Goal: Information Seeking & Learning: Learn about a topic

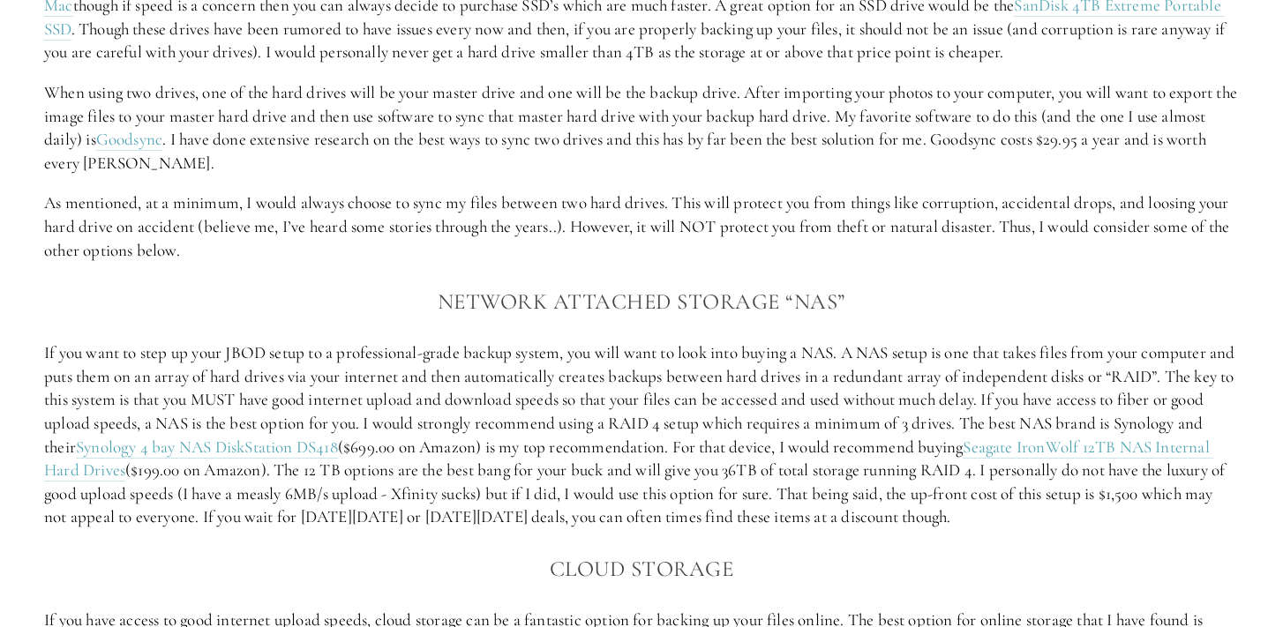
scroll to position [2083, 0]
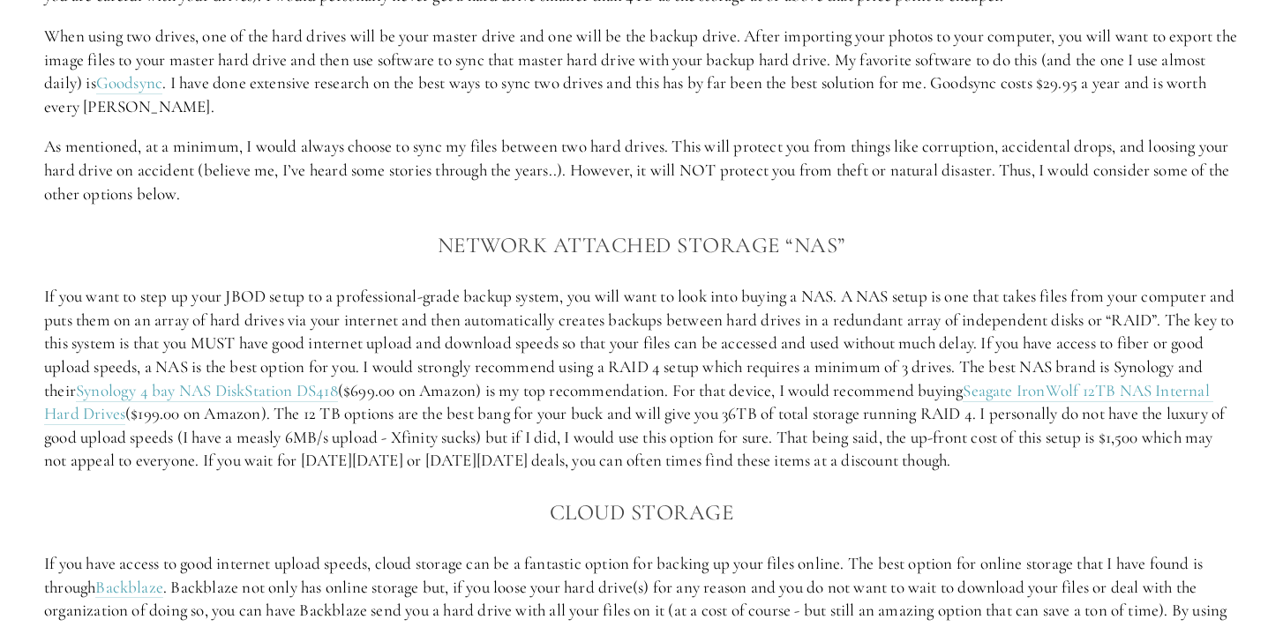
drag, startPoint x: 1073, startPoint y: 471, endPoint x: 49, endPoint y: 303, distance: 1037.8
click at [49, 302] on p "If you want to step up your JBOD setup to a professional-grade backup system, y…" at bounding box center [641, 379] width 1194 height 188
copy p "l ips dolo si amet co adip ELIT seddo ei t incididuntut-labor etdolo magnaa, en…"
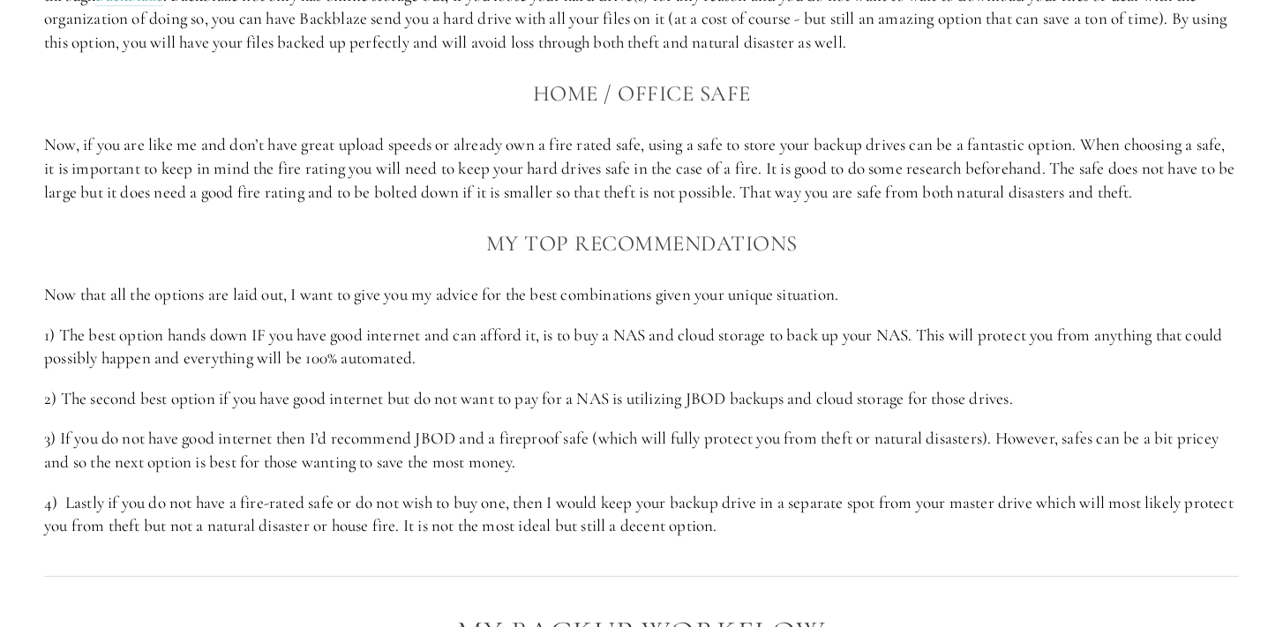
scroll to position [2675, 0]
click at [167, 446] on p "3) If you do not have good internet then I’d recommend JBOD and a fireproof saf…" at bounding box center [641, 449] width 1194 height 47
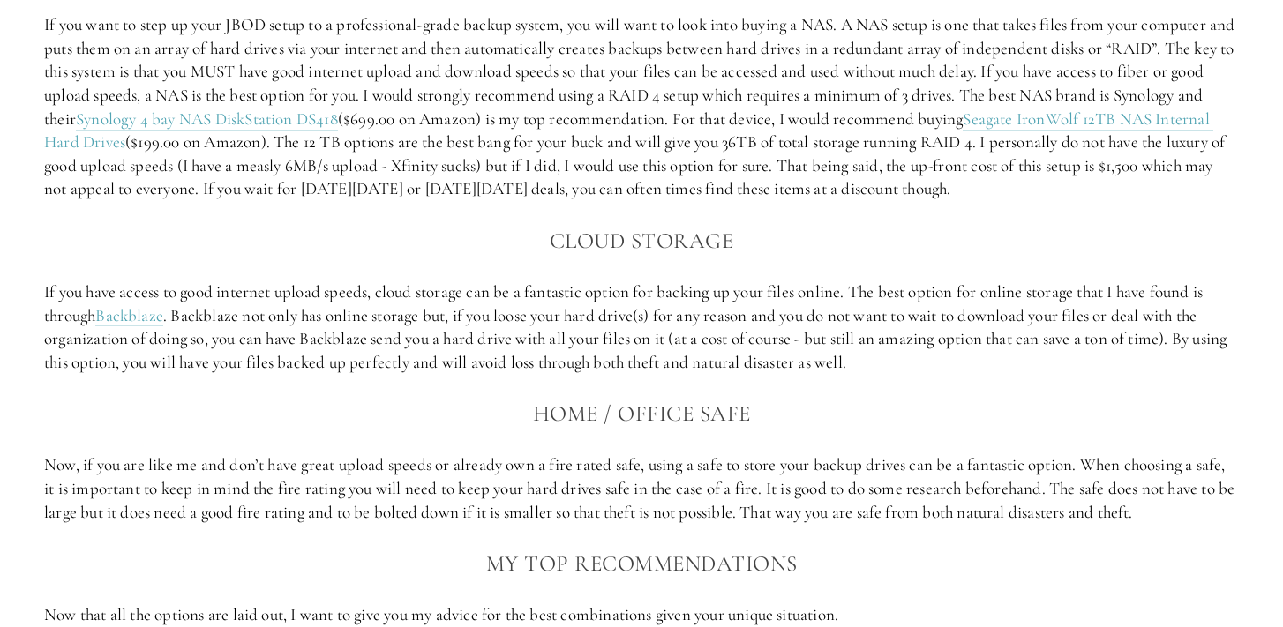
scroll to position [2352, 0]
click at [138, 324] on link "Backblaze" at bounding box center [129, 318] width 68 height 22
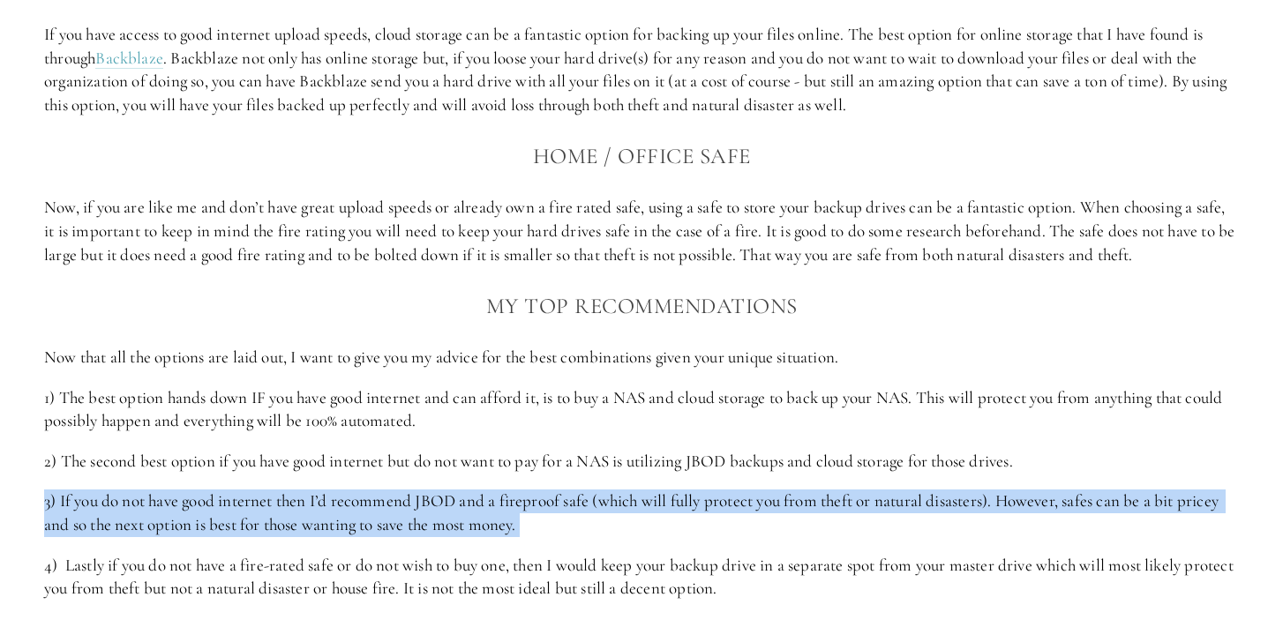
scroll to position [2619, 0]
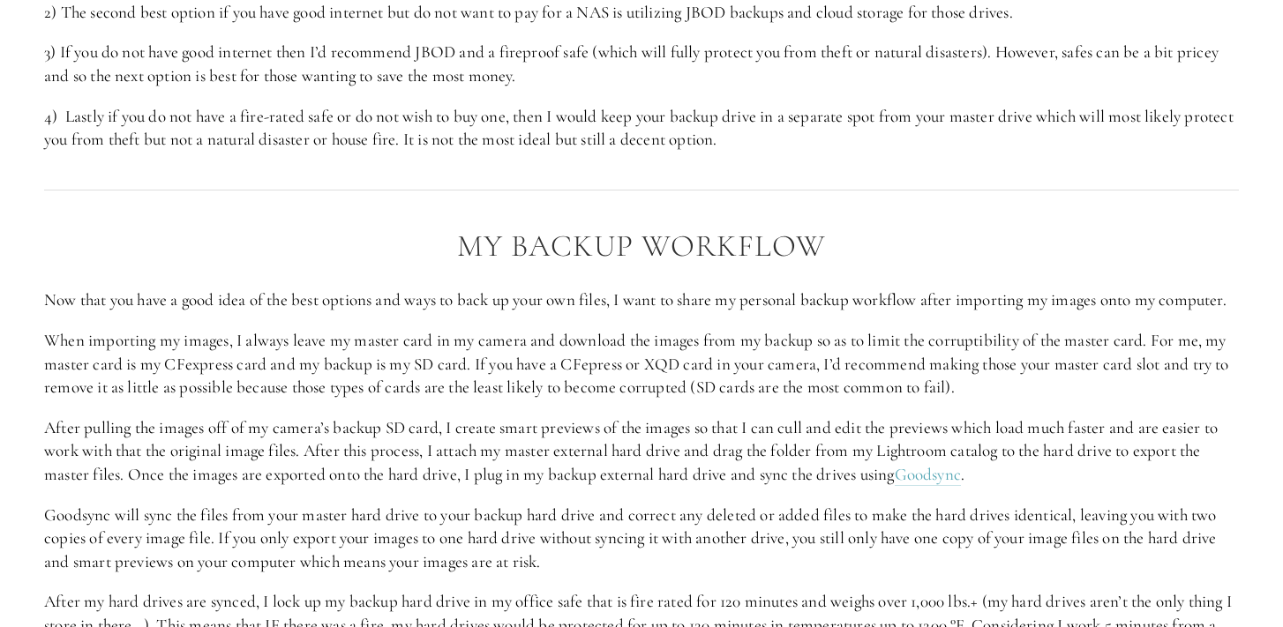
scroll to position [3063, 0]
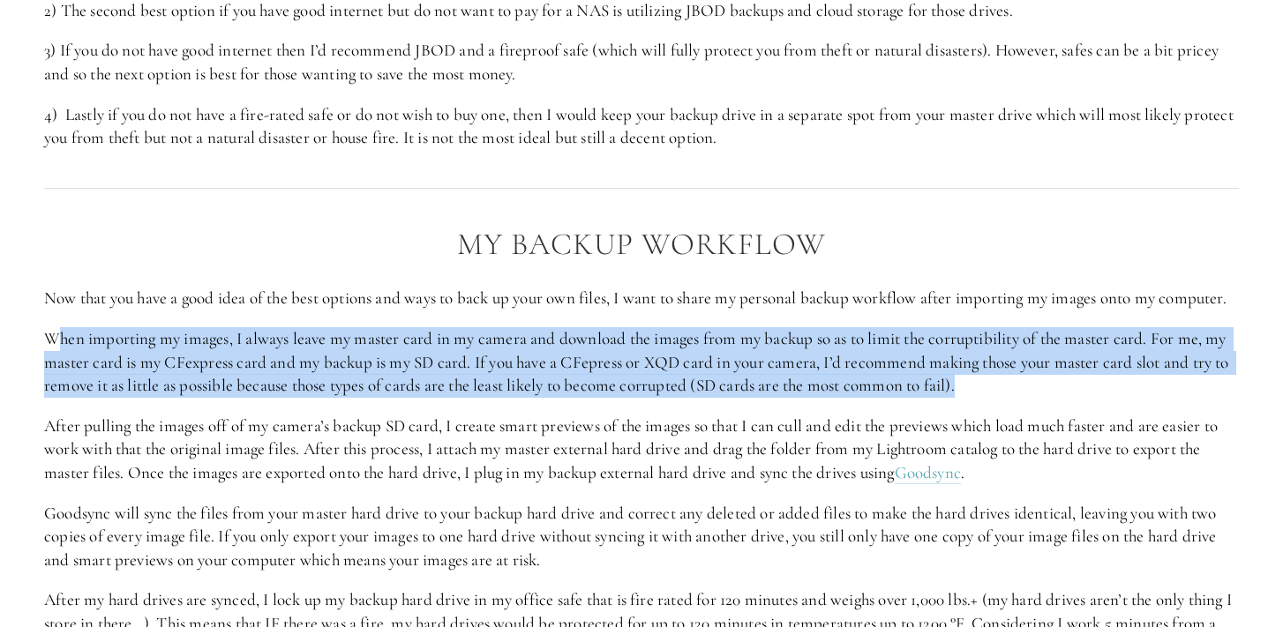
drag, startPoint x: 52, startPoint y: 361, endPoint x: 1075, endPoint y: 412, distance: 1024.5
click at [1075, 398] on p "When importing my images, I always leave my master card in my camera and downlo…" at bounding box center [641, 362] width 1194 height 71
copy p "hen importing my images, I always leave my master card in my camera and downloa…"
